Goal: Task Accomplishment & Management: Complete application form

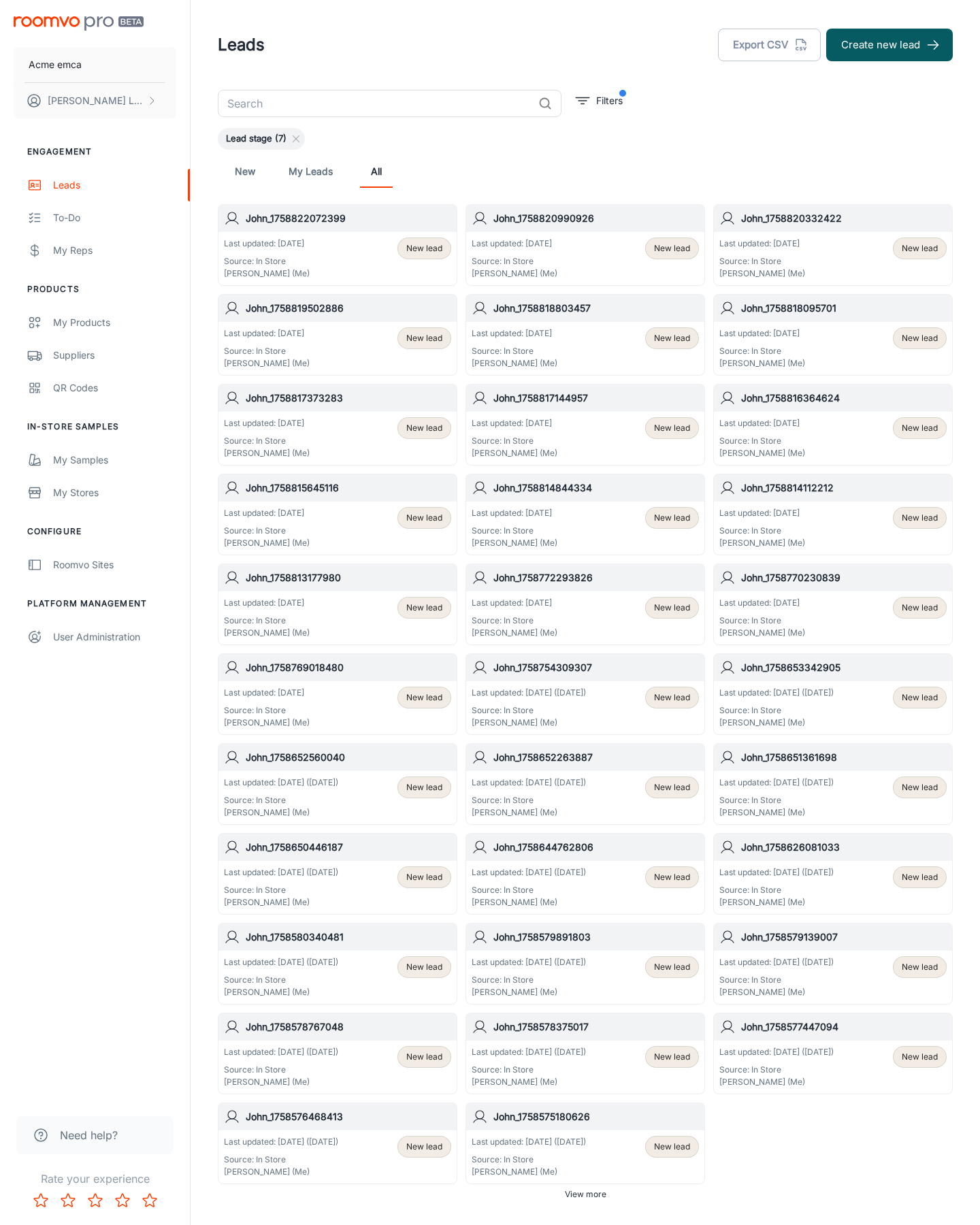
click at [890, 45] on button "Create new lead" at bounding box center [889, 45] width 126 height 33
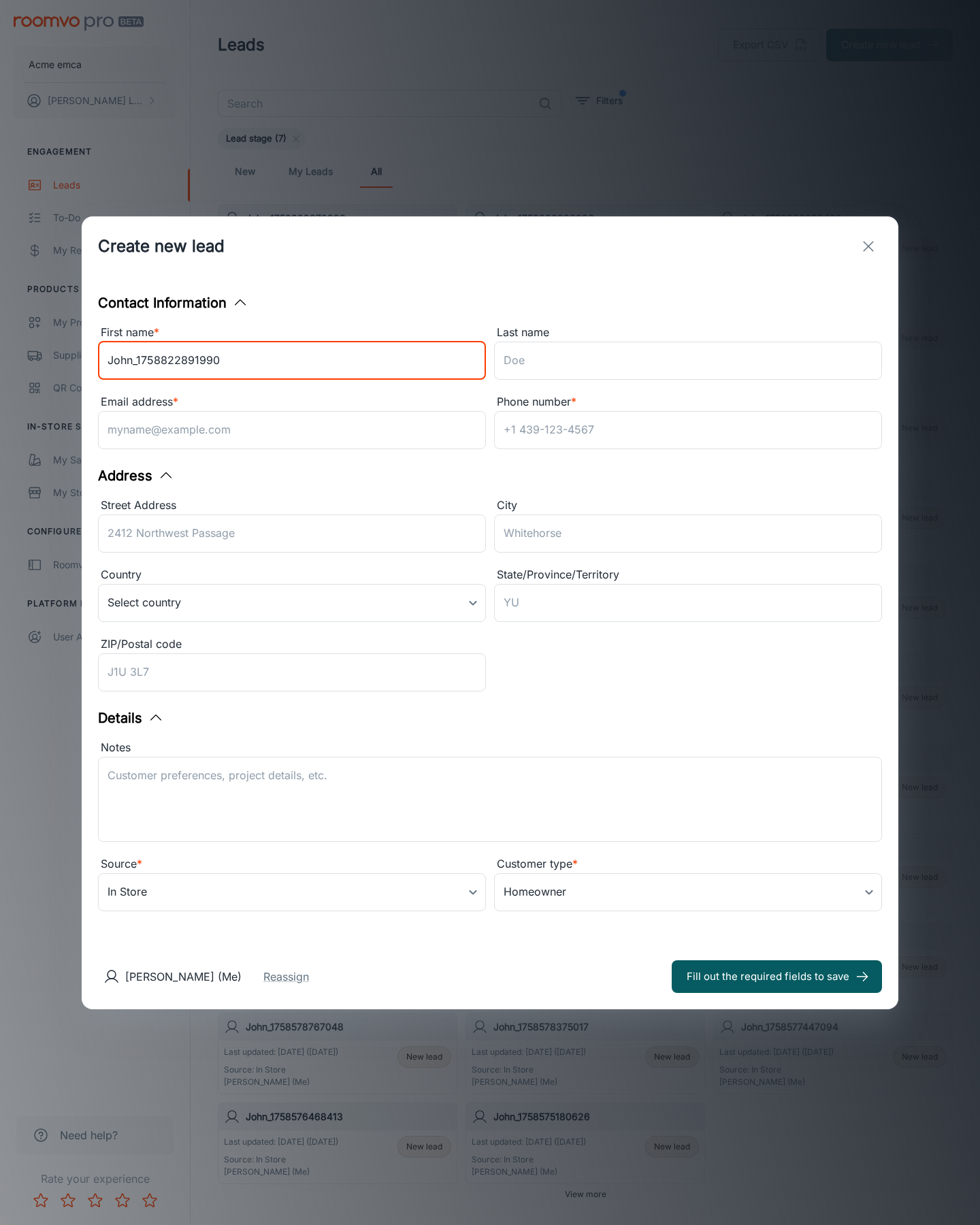
type input "John_1758822891990"
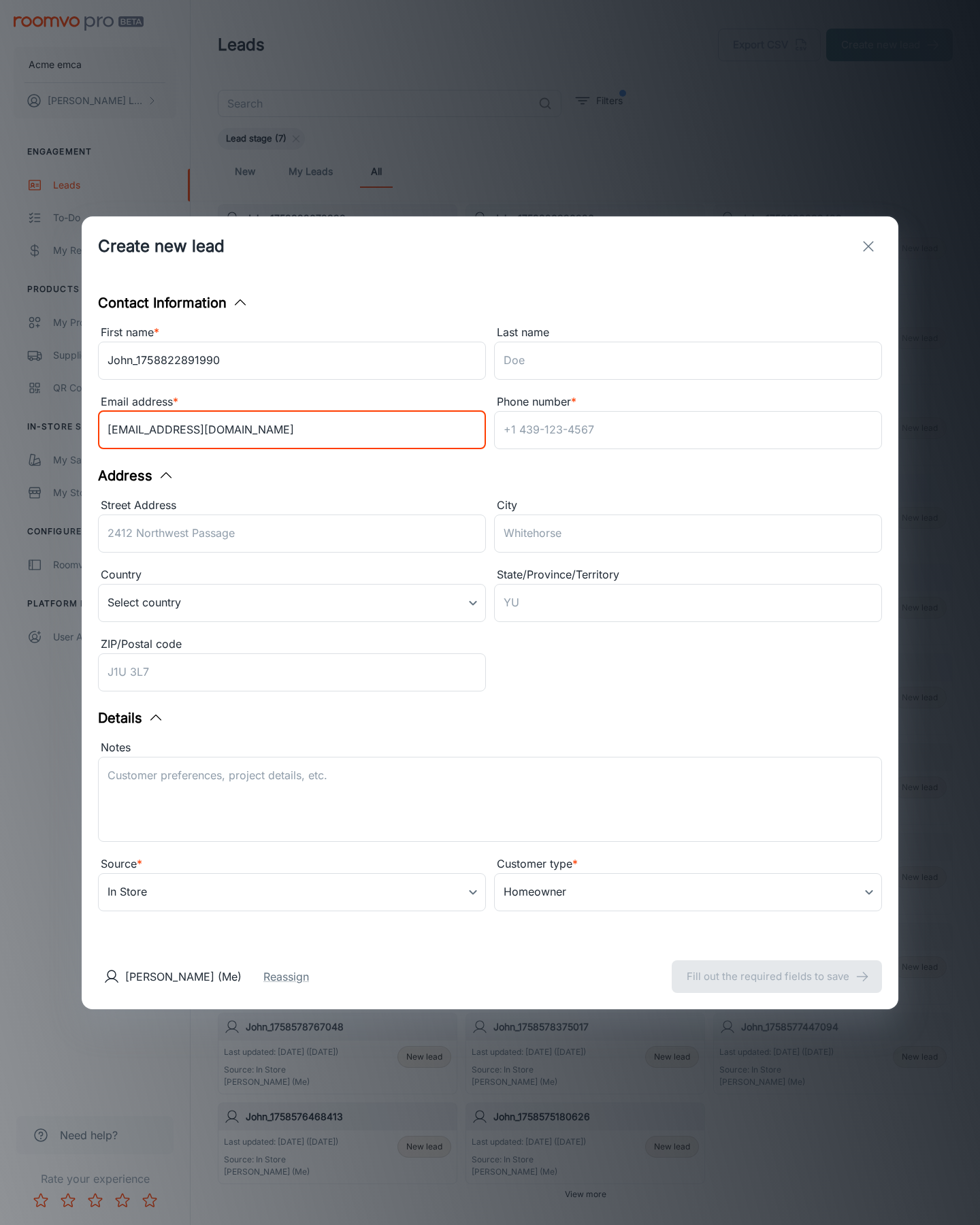
type input "[EMAIL_ADDRESS][DOMAIN_NAME]"
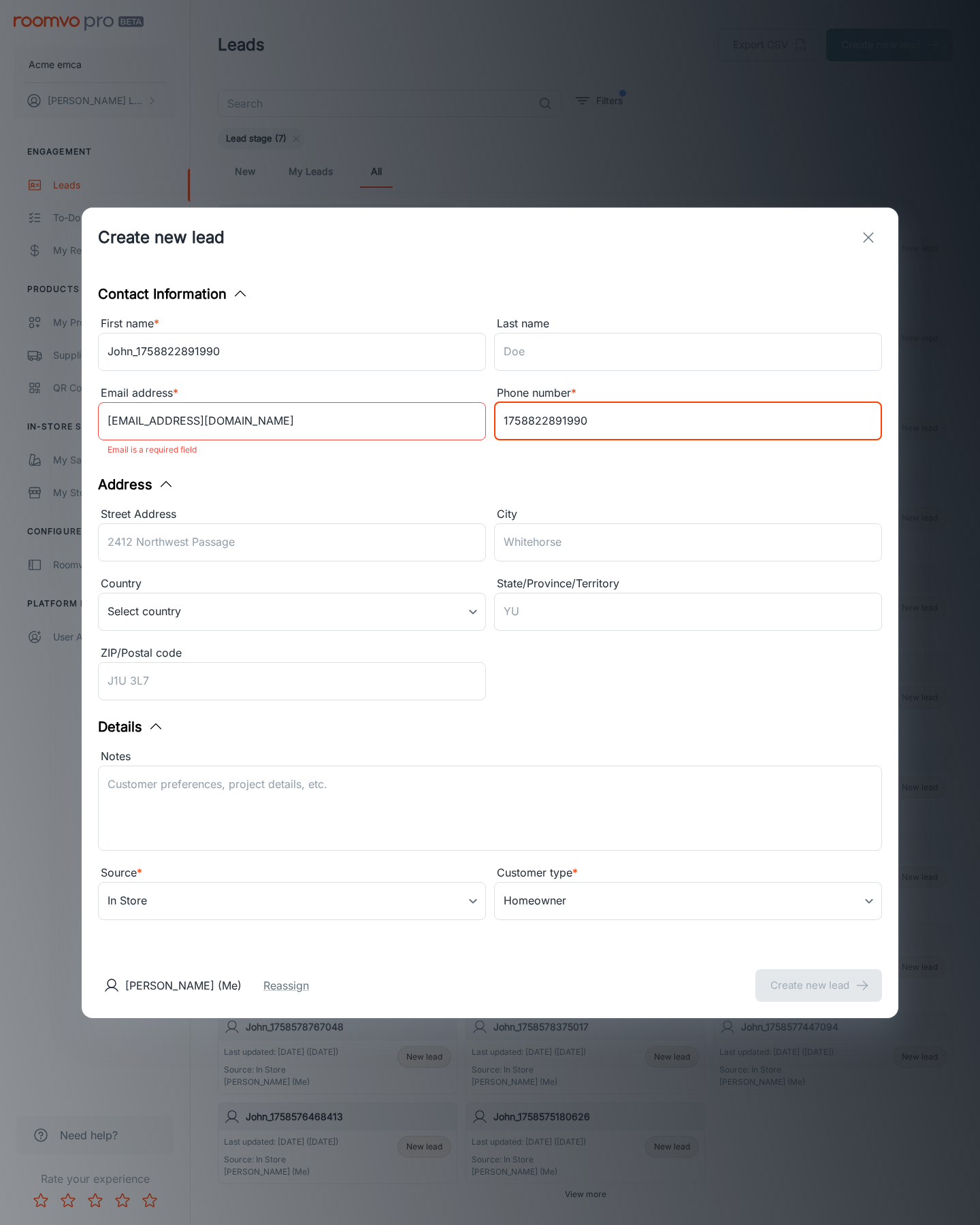
type input "1758822891990"
click at [819, 976] on button "Create new lead" at bounding box center [818, 985] width 126 height 33
